Goal: Task Accomplishment & Management: Manage account settings

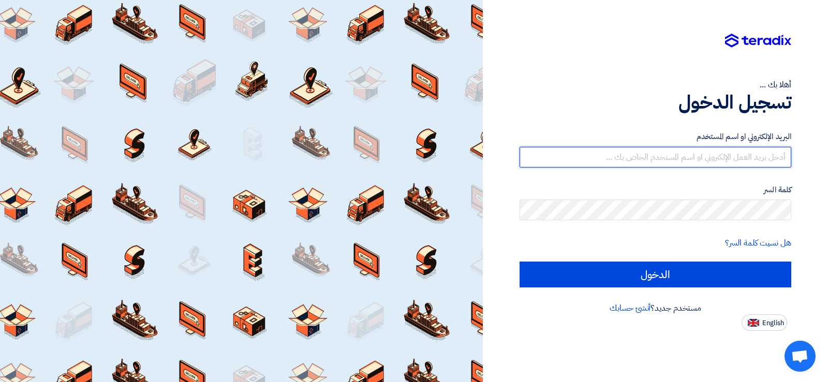
click at [699, 157] on input "text" at bounding box center [655, 157] width 272 height 21
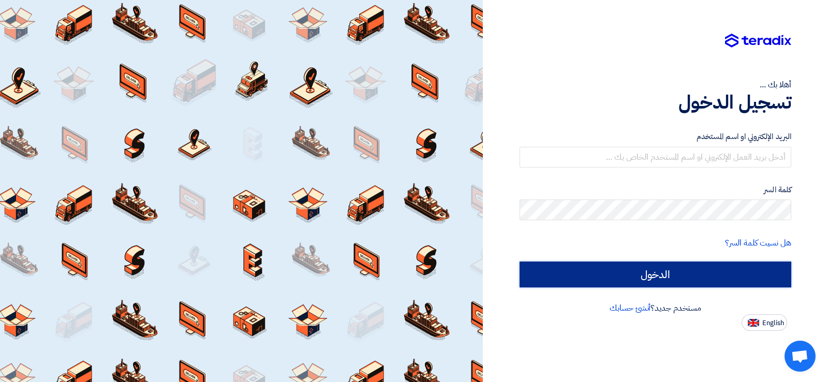
click at [683, 275] on input "الدخول" at bounding box center [655, 275] width 272 height 26
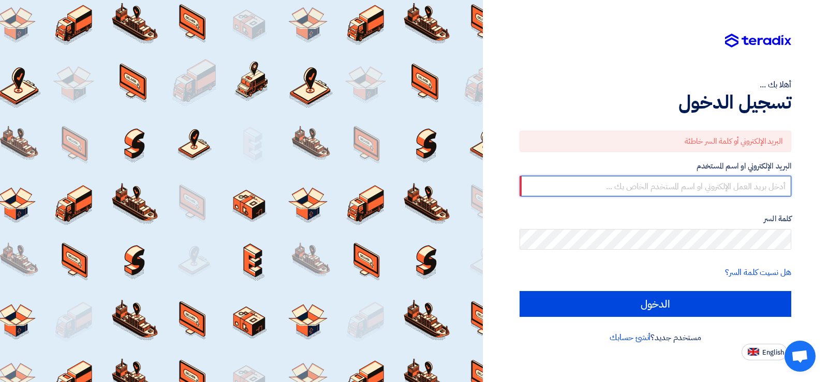
click at [745, 186] on input "text" at bounding box center [655, 186] width 272 height 21
type input "r"
type input "[EMAIL_ADDRESS][DOMAIN_NAME]"
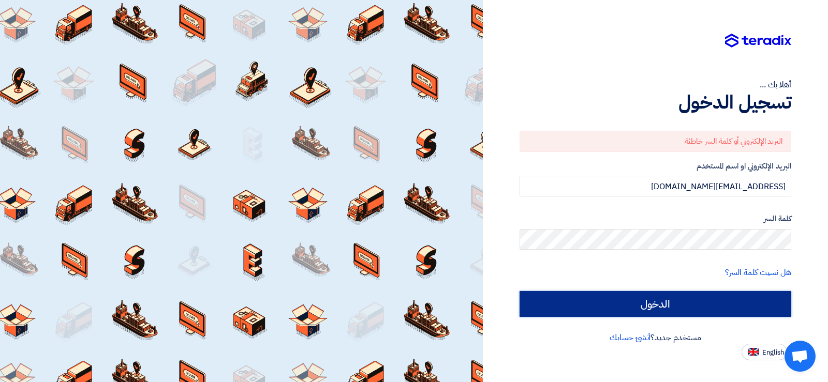
click at [671, 305] on input "الدخول" at bounding box center [655, 304] width 272 height 26
click at [657, 305] on input "الدخول" at bounding box center [655, 304] width 272 height 26
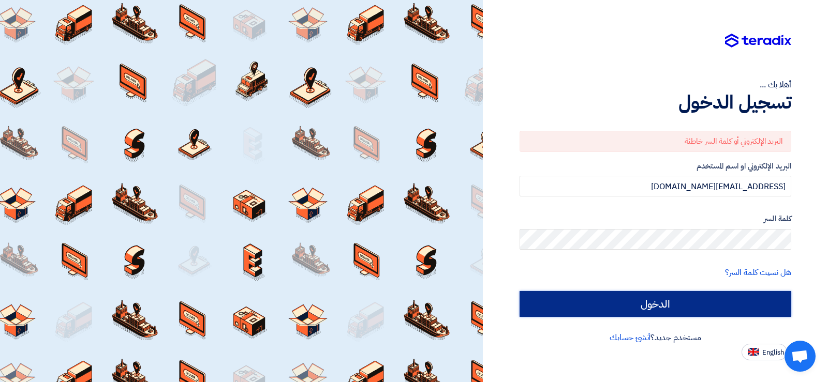
click at [657, 305] on input "الدخول" at bounding box center [655, 304] width 272 height 26
click at [662, 304] on input "الدخول" at bounding box center [655, 304] width 272 height 26
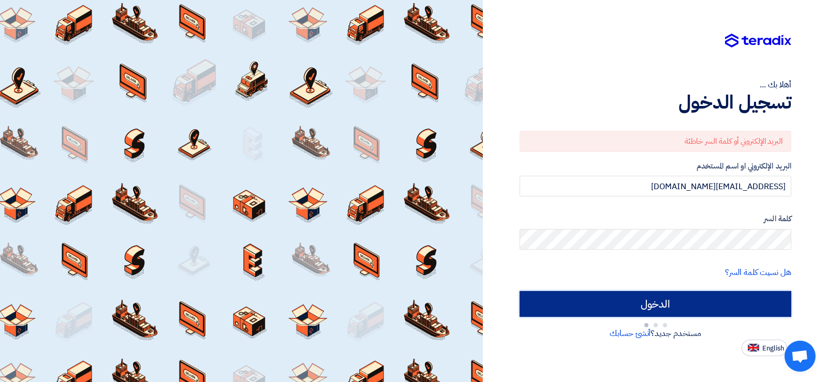
click at [662, 304] on input "الدخول" at bounding box center [655, 304] width 272 height 26
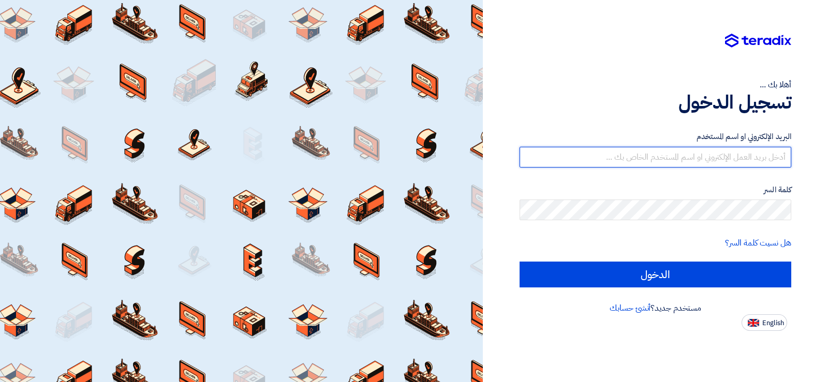
click at [737, 158] on input "text" at bounding box center [655, 157] width 272 height 21
type input "I"
type input "r"
type input "[EMAIL_ADDRESS][DOMAIN_NAME]"
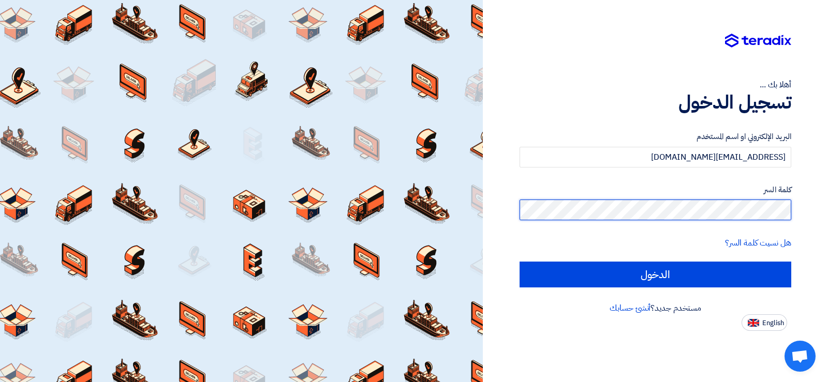
click at [519, 262] on input "الدخول" at bounding box center [655, 275] width 272 height 26
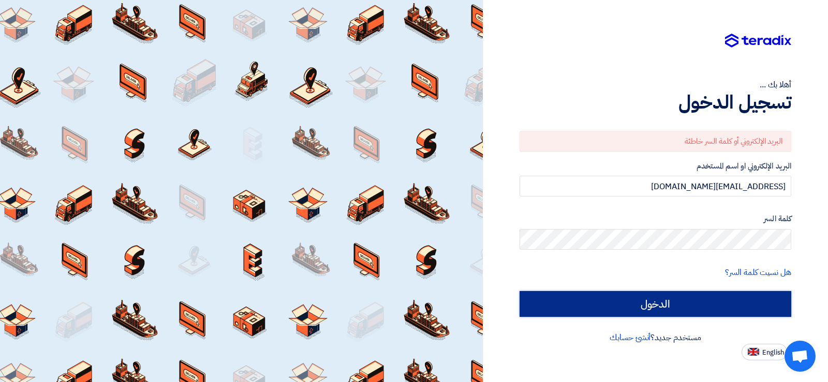
click at [671, 301] on input "الدخول" at bounding box center [655, 304] width 272 height 26
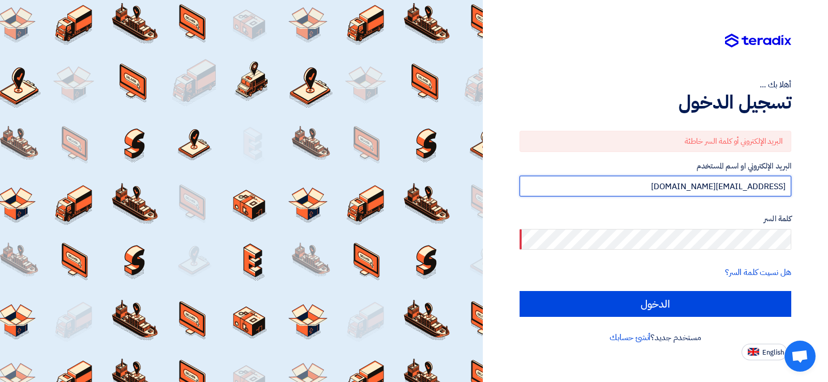
click at [765, 192] on input "[EMAIL_ADDRESS][DOMAIN_NAME]" at bounding box center [655, 186] width 272 height 21
drag, startPoint x: 785, startPoint y: 184, endPoint x: 625, endPoint y: 190, distance: 160.0
click at [625, 190] on input "[EMAIL_ADDRESS][DOMAIN_NAME]" at bounding box center [655, 186] width 272 height 21
